Goal: Task Accomplishment & Management: Use online tool/utility

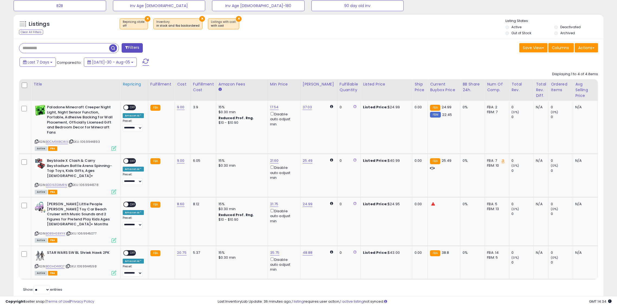
scroll to position [179, 0]
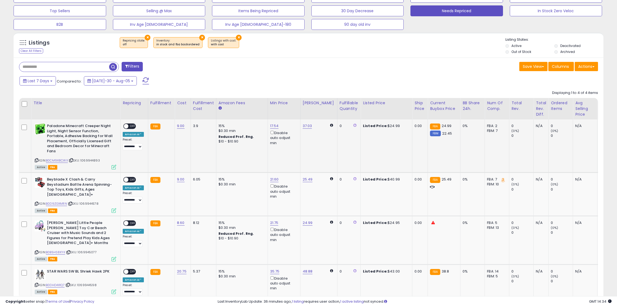
click at [135, 126] on span "OFF" at bounding box center [132, 126] width 9 height 5
click at [135, 178] on span "OFF" at bounding box center [132, 180] width 9 height 5
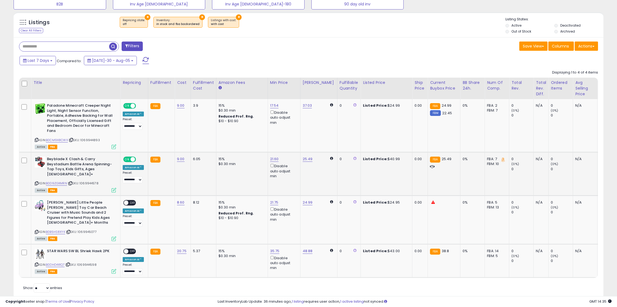
scroll to position [206, 0]
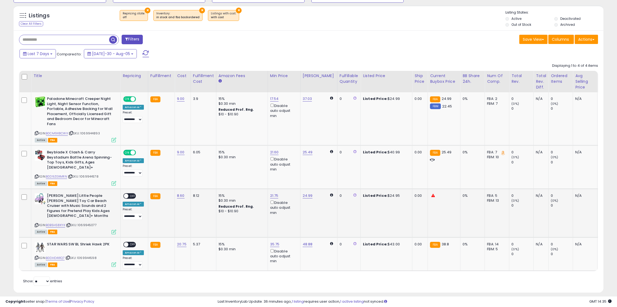
click at [131, 194] on span "OFF" at bounding box center [132, 196] width 9 height 5
click at [131, 242] on span "OFF" at bounding box center [132, 244] width 9 height 5
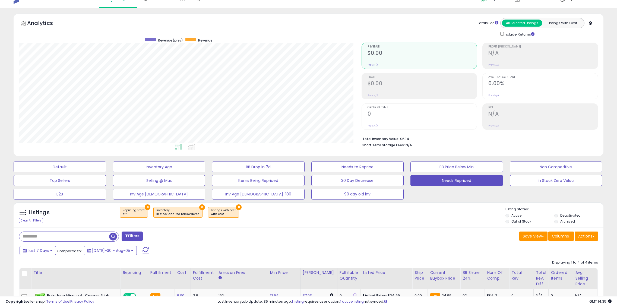
scroll to position [0, 0]
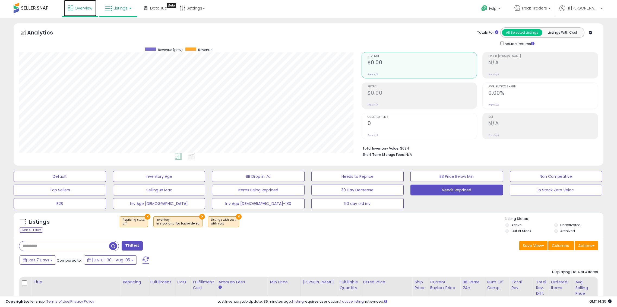
click at [82, 7] on span "Overview" at bounding box center [84, 7] width 18 height 5
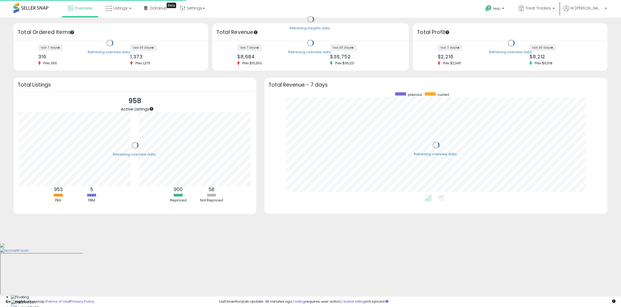
scroll to position [103, 332]
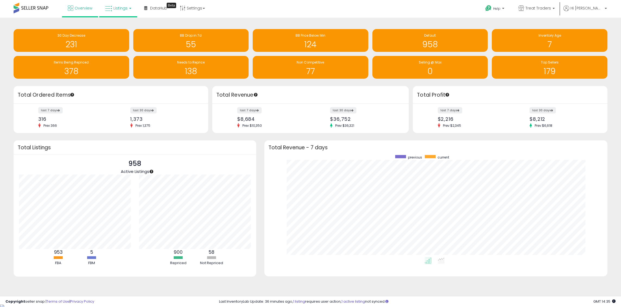
click at [120, 11] on link "Listings" at bounding box center [118, 8] width 34 height 16
click at [116, 29] on icon at bounding box center [123, 26] width 24 height 7
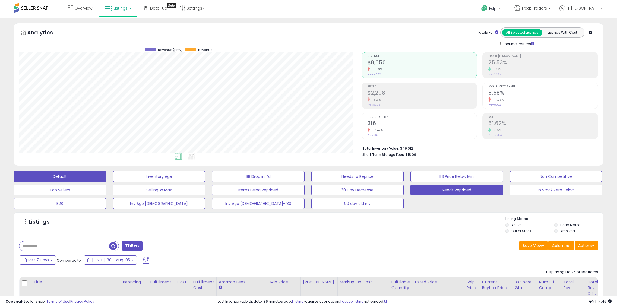
click at [206, 182] on button "Needs Repriced" at bounding box center [159, 176] width 93 height 11
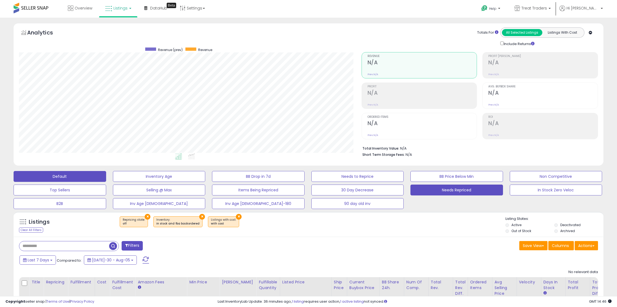
click at [53, 177] on button "Default" at bounding box center [60, 176] width 93 height 11
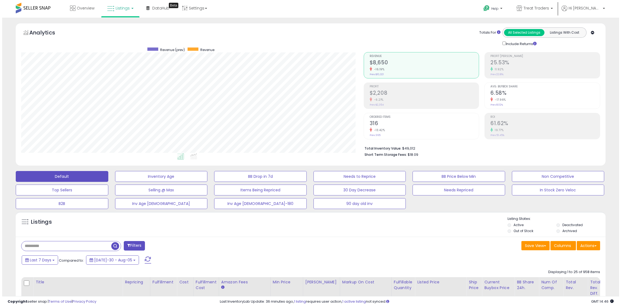
scroll to position [111, 343]
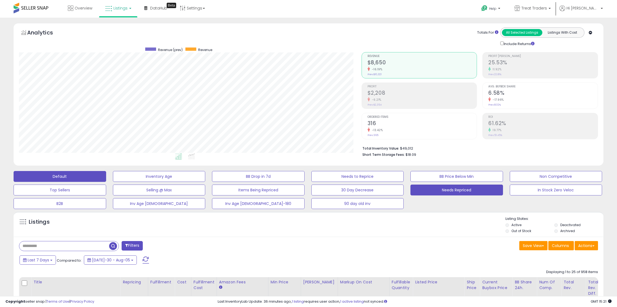
click at [206, 182] on button "Needs Repriced" at bounding box center [159, 176] width 93 height 11
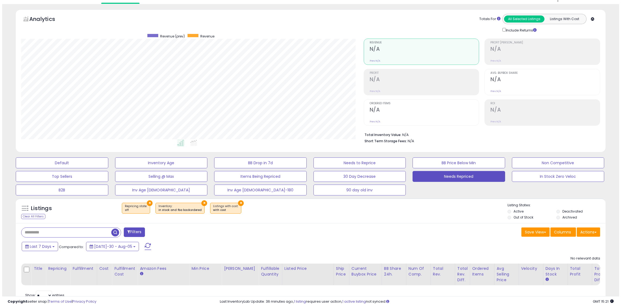
scroll to position [0, 0]
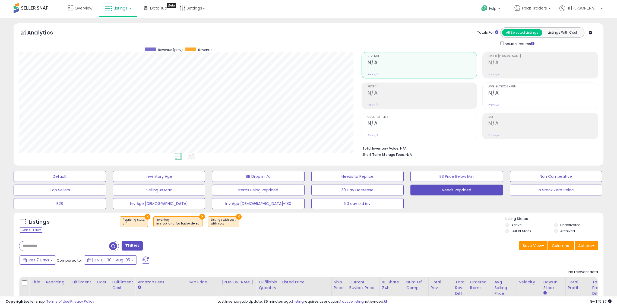
click at [139, 260] on button at bounding box center [146, 260] width 14 height 11
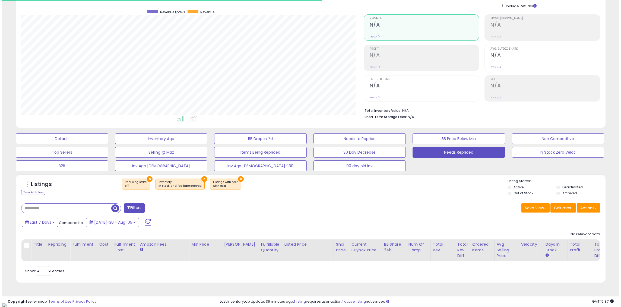
scroll to position [111, 343]
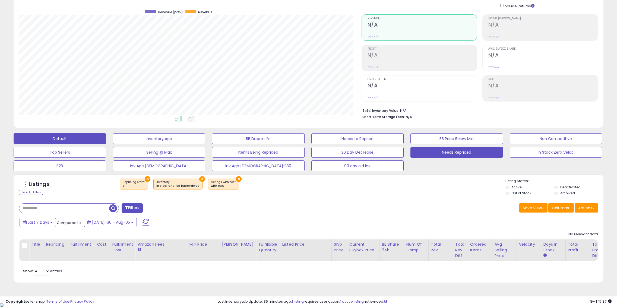
click at [92, 135] on button "Default" at bounding box center [60, 138] width 93 height 11
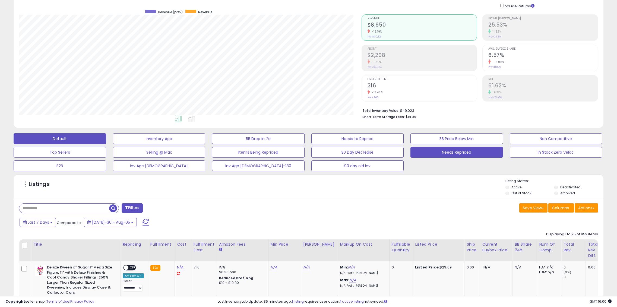
click at [206, 144] on button "Needs Repriced" at bounding box center [159, 138] width 93 height 11
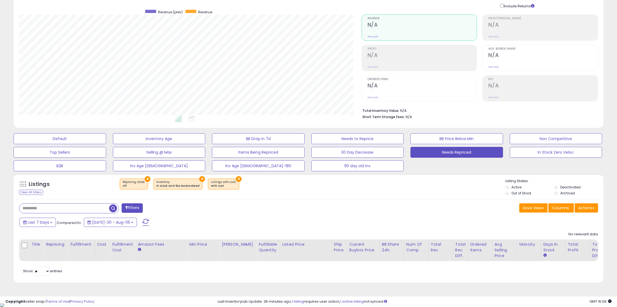
click at [143, 221] on span at bounding box center [146, 222] width 7 height 7
click at [61, 139] on button "Default" at bounding box center [60, 138] width 93 height 11
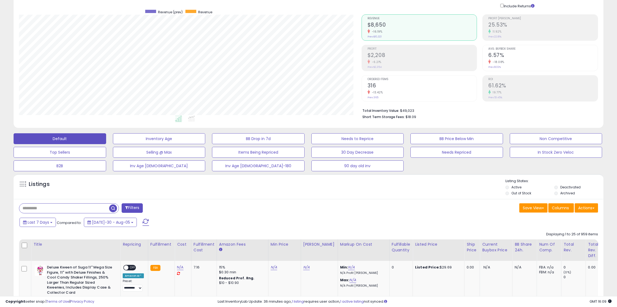
click at [49, 12] on div "Retrieving graph data.. Revenue (prev) Revenue" at bounding box center [186, 64] width 343 height 111
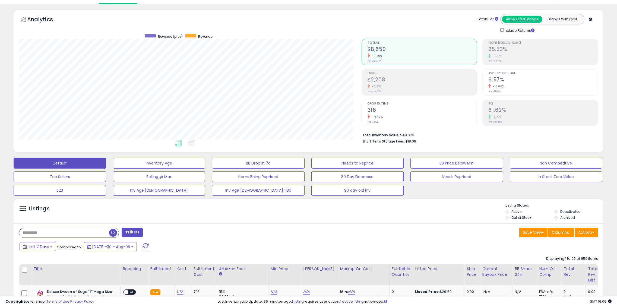
scroll to position [0, 0]
